Goal: Task Accomplishment & Management: Complete application form

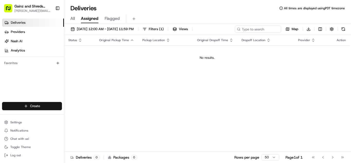
click at [43, 108] on html "Gainz and Shreds Meal Prep [PERSON_NAME][EMAIL_ADDRESS][DOMAIN_NAME] Toggle Sid…" at bounding box center [175, 81] width 351 height 163
click at [76, 113] on link "Delivery" at bounding box center [92, 115] width 57 height 9
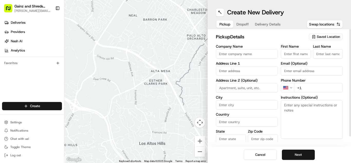
click at [324, 36] on span "Saved Location" at bounding box center [328, 36] width 23 height 5
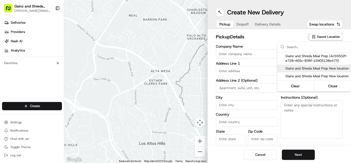
click at [306, 68] on span "Gainz and Shreds Meal Prep New location" at bounding box center [317, 68] width 63 height 5
type input "Gainz and Shreds Meal Prep New location"
type input "[STREET_ADDRESS]"
type input "[GEOGRAPHIC_DATA][PERSON_NAME]"
type input "US"
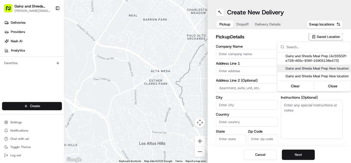
type input "CA"
type input "95125"
type input "[PERSON_NAME]"
type input "[PHONE_NUMBER]"
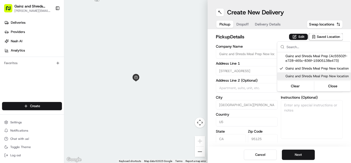
click at [293, 158] on html "Gainz and Shreds Meal Prep [PERSON_NAME][EMAIL_ADDRESS][DOMAIN_NAME] Toggle Sid…" at bounding box center [175, 81] width 351 height 163
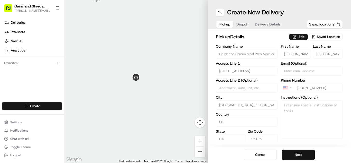
click at [290, 152] on button "Next" at bounding box center [298, 154] width 33 height 10
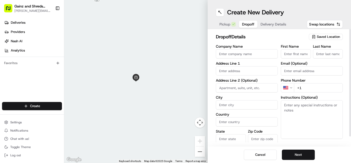
click at [284, 56] on input "First Name" at bounding box center [296, 53] width 30 height 9
type input "[PERSON_NAME]"
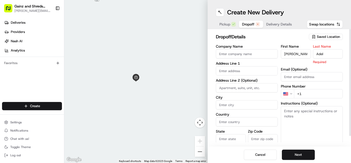
type input "Adel"
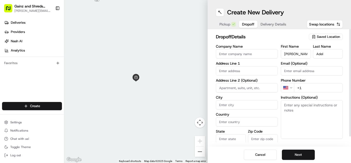
click at [226, 74] on input "text" at bounding box center [247, 70] width 62 height 9
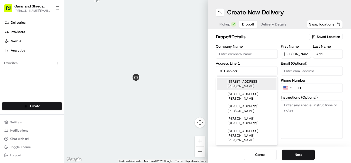
click at [238, 87] on div "[STREET_ADDRESS][PERSON_NAME]" at bounding box center [246, 84] width 59 height 12
type input "[STREET_ADDRESS][PERSON_NAME]"
type input "Sunnyvale"
type input "[GEOGRAPHIC_DATA]"
type input "CA"
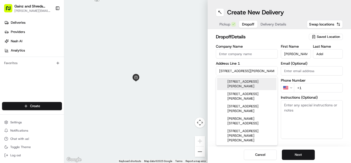
type input "94085"
type input "[STREET_ADDRESS][PERSON_NAME]"
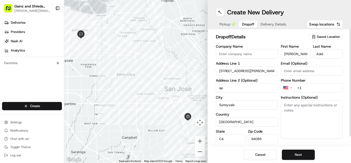
type input "a"
type input "unit 7"
click at [294, 107] on textarea "Instructions (Optional)" at bounding box center [312, 119] width 62 height 39
type textarea "unit 7"
click at [299, 153] on button "Next" at bounding box center [298, 154] width 33 height 10
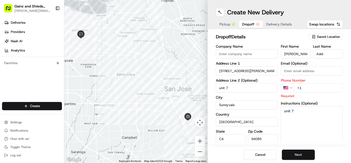
click at [299, 153] on button "Next" at bounding box center [298, 154] width 33 height 10
click at [308, 91] on input "+1" at bounding box center [318, 87] width 49 height 9
type input "[PHONE_NUMBER]"
click at [294, 150] on button "Next" at bounding box center [298, 154] width 33 height 10
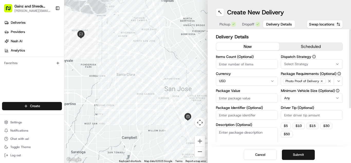
click at [238, 97] on input "Package Value" at bounding box center [247, 97] width 62 height 9
type input "100"
click at [300, 155] on button "Submit" at bounding box center [298, 154] width 33 height 10
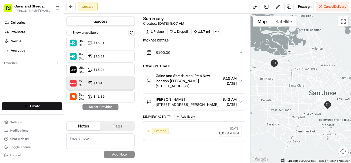
click at [123, 81] on div "Grubhub Dropoff ETA 38 minutes $18.45" at bounding box center [100, 83] width 68 height 12
click at [118, 86] on div "Grubhub Dropoff ETA 38 minutes $18.45" at bounding box center [100, 83] width 68 height 12
click at [103, 108] on button "Assign Provider" at bounding box center [100, 107] width 37 height 6
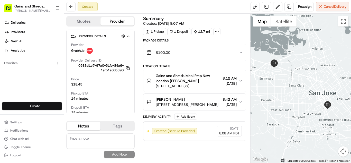
click at [39, 108] on html "Gainz and Shreds Meal Prep [PERSON_NAME][EMAIL_ADDRESS][DOMAIN_NAME] Toggle Sid…" at bounding box center [175, 81] width 351 height 163
click at [96, 114] on link "Delivery" at bounding box center [92, 115] width 57 height 9
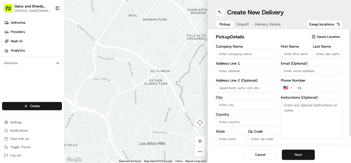
click at [335, 37] on span "Saved Location" at bounding box center [328, 36] width 23 height 5
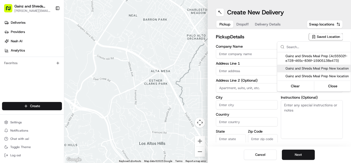
click at [301, 69] on span "Gainz and Shreds Meal Prep New location" at bounding box center [317, 68] width 63 height 5
type input "Gainz and Shreds Meal Prep New location"
type input "[STREET_ADDRESS]"
type input "[GEOGRAPHIC_DATA][PERSON_NAME]"
type input "US"
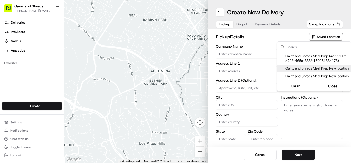
type input "CA"
type input "95125"
type input "[PERSON_NAME]"
type input "[PHONE_NUMBER]"
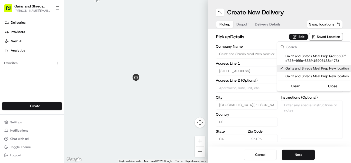
click at [304, 152] on html "Gainz and Shreds Meal Prep [PERSON_NAME][EMAIL_ADDRESS][DOMAIN_NAME] Toggle Sid…" at bounding box center [175, 81] width 351 height 163
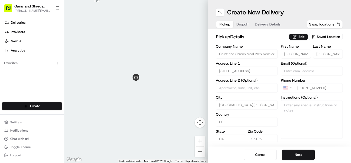
click at [304, 152] on button "Next" at bounding box center [298, 154] width 33 height 10
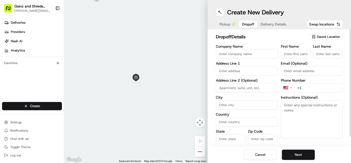
click at [322, 37] on span "Saved Location" at bounding box center [328, 36] width 23 height 5
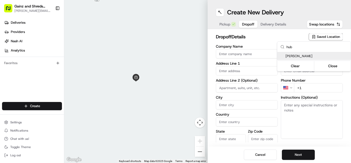
type input "hub"
click at [311, 56] on span "[PERSON_NAME]" at bounding box center [317, 56] width 63 height 5
type input "[PERSON_NAME]"
type input "[STREET_ADDRESS][PERSON_NAME]"
type input "[GEOGRAPHIC_DATA][PERSON_NAME]"
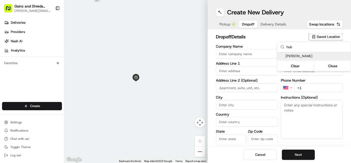
type input "US"
type input "CA"
type input "95125"
type input "[PERSON_NAME]"
type input "Navero"
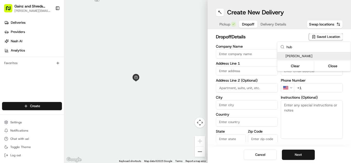
type input "[PHONE_NUMBER]"
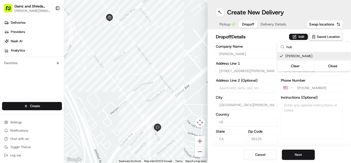
click at [296, 155] on html "Gainz and Shreds Meal Prep [PERSON_NAME][EMAIL_ADDRESS][DOMAIN_NAME] Toggle Sid…" at bounding box center [175, 81] width 351 height 163
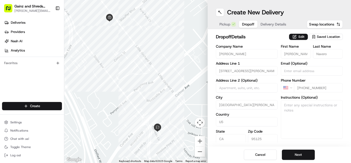
click at [296, 155] on button "Next" at bounding box center [298, 154] width 33 height 10
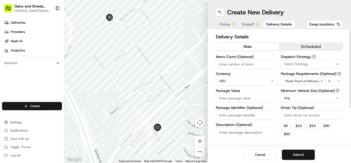
click at [238, 97] on input "Package Value" at bounding box center [247, 97] width 62 height 9
type input "100"
click at [301, 159] on button "Submit" at bounding box center [298, 154] width 33 height 10
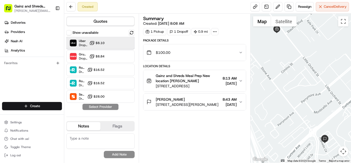
click at [111, 39] on div "Uber Dropoff ETA 14 minutes $8.10" at bounding box center [100, 43] width 68 height 12
click at [99, 106] on button "Assign Provider" at bounding box center [100, 107] width 37 height 6
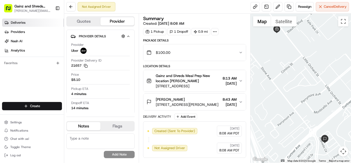
click at [15, 24] on span "Deliveries" at bounding box center [18, 22] width 15 height 5
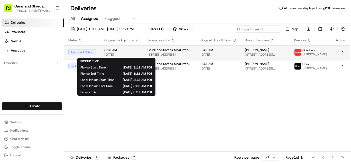
click at [131, 54] on span "[DATE]" at bounding box center [121, 54] width 35 height 4
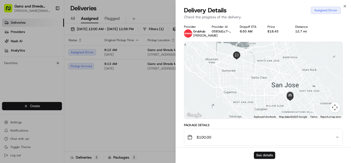
click at [267, 154] on button "See details" at bounding box center [264, 154] width 21 height 7
